Goal: Task Accomplishment & Management: Manage account settings

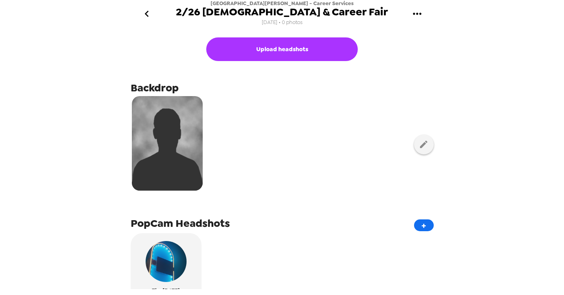
click at [419, 16] on icon "gallery menu" at bounding box center [417, 13] width 13 height 13
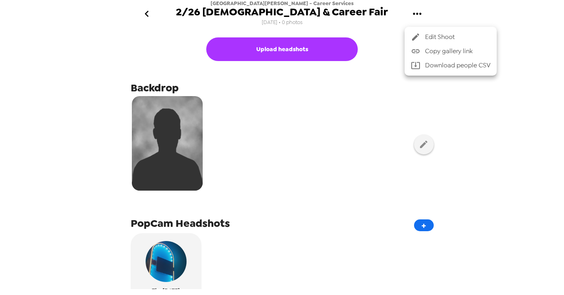
click at [429, 54] on span "Copy gallery link" at bounding box center [457, 50] width 65 height 9
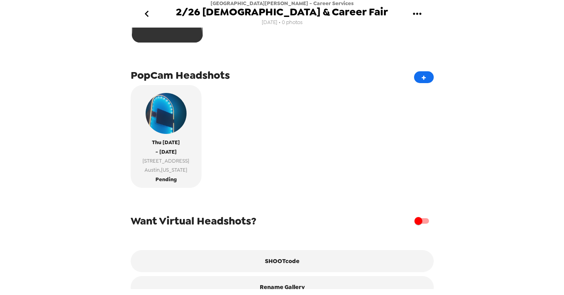
scroll to position [163, 0]
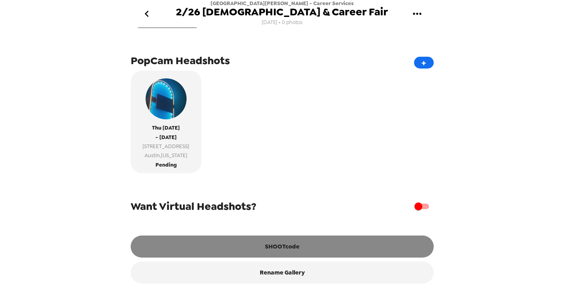
click at [255, 246] on button "SHOOTcode" at bounding box center [282, 246] width 303 height 22
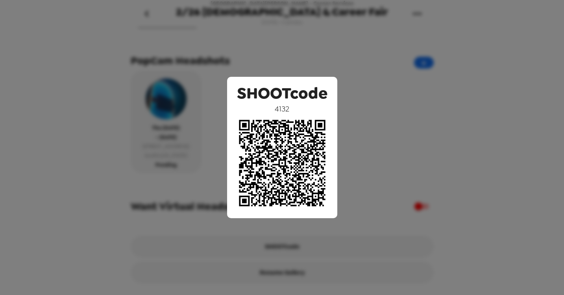
click at [475, 65] on div "SHOOTcode 4132" at bounding box center [282, 147] width 564 height 295
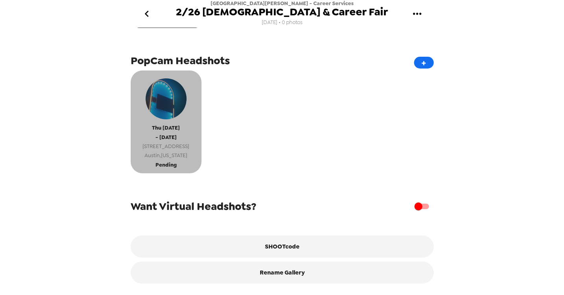
click at [174, 156] on span "Austin , Texas" at bounding box center [165, 155] width 47 height 9
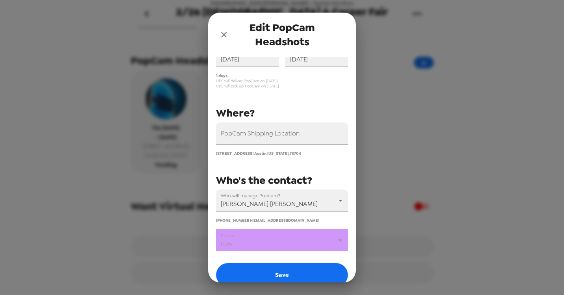
scroll to position [82, 0]
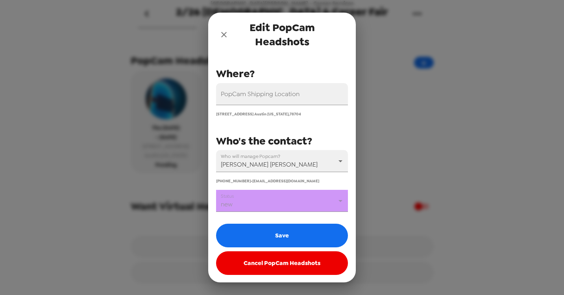
click at [275, 201] on body "St. Edwards University - Career Services 2/26 Internship & Career Fair 10/6/25 …" at bounding box center [282, 147] width 564 height 295
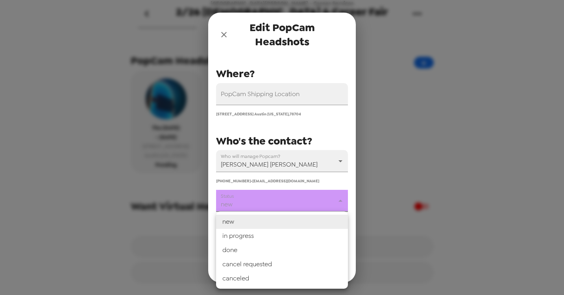
click at [252, 236] on li "in progress" at bounding box center [282, 236] width 132 height 14
type input "in progress"
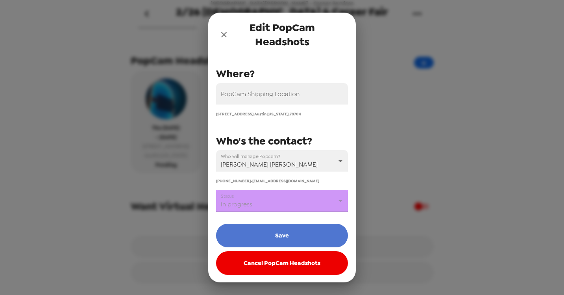
click at [265, 236] on button "Save" at bounding box center [282, 236] width 132 height 24
